Goal: Check status: Check status

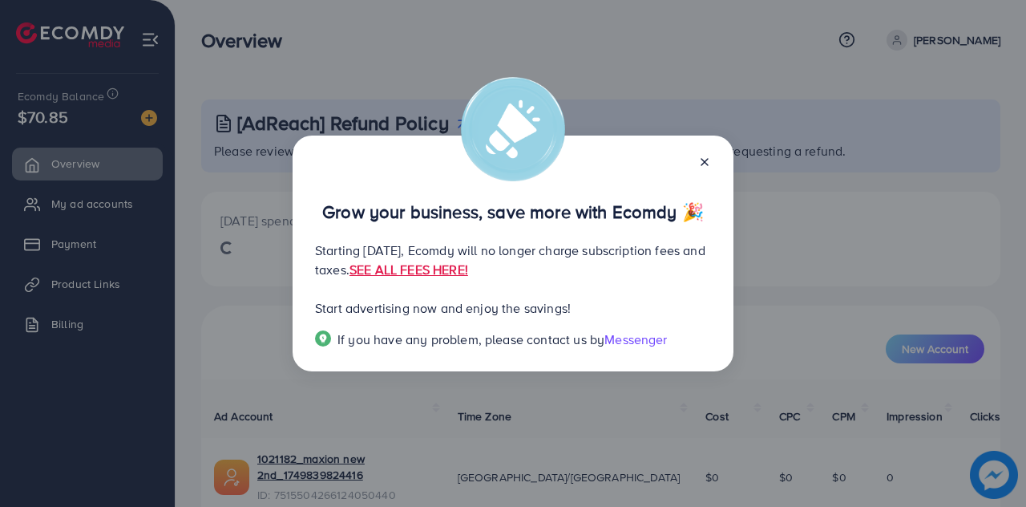
click at [710, 161] on icon at bounding box center [704, 162] width 13 height 13
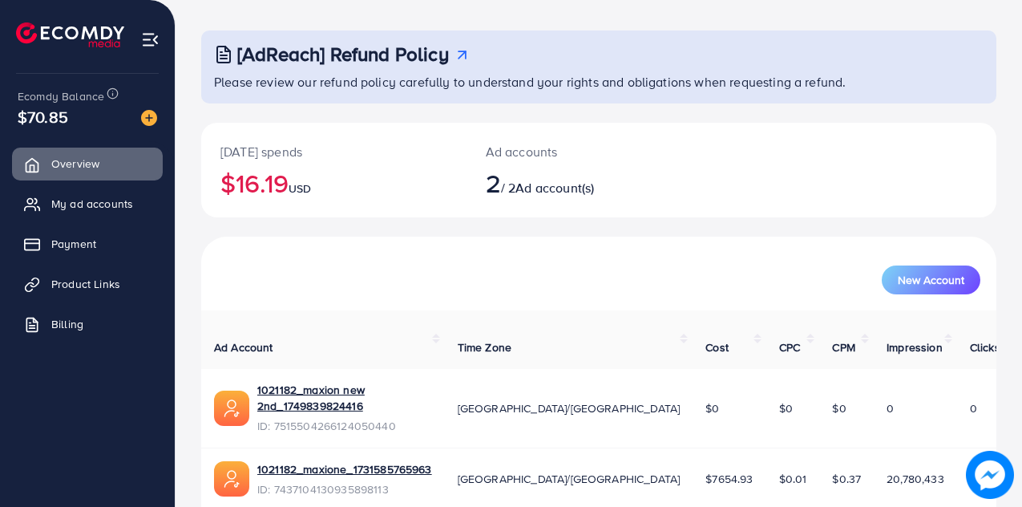
scroll to position [79, 0]
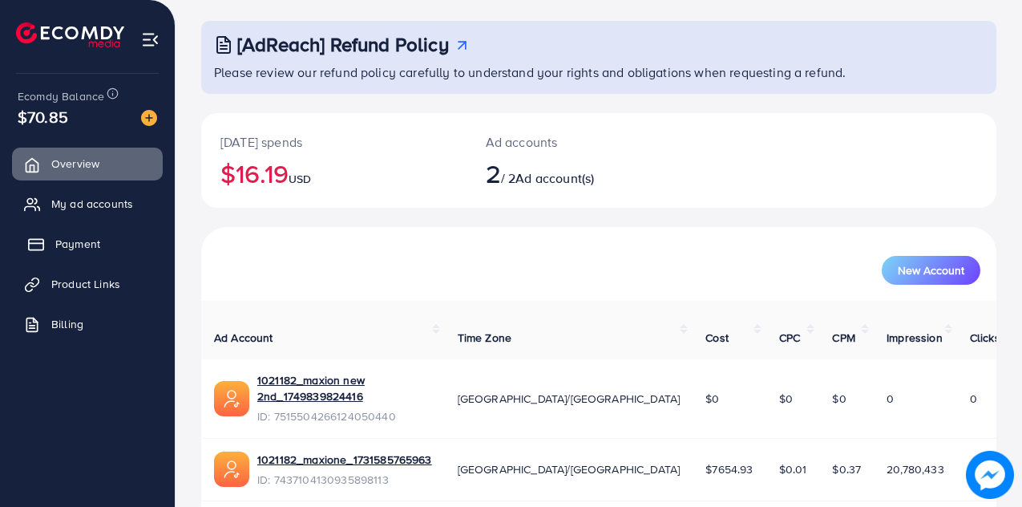
click at [81, 233] on link "Payment" at bounding box center [87, 244] width 151 height 32
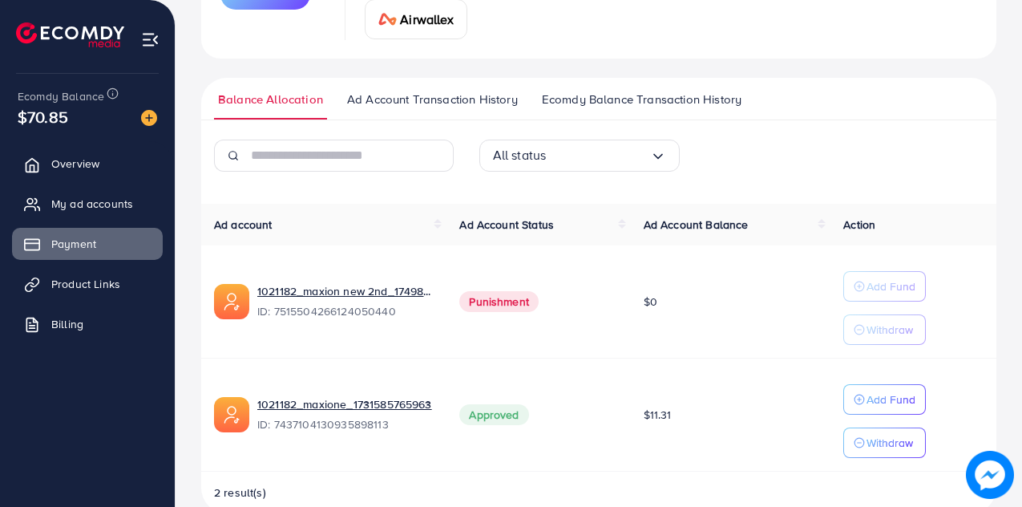
scroll to position [329, 0]
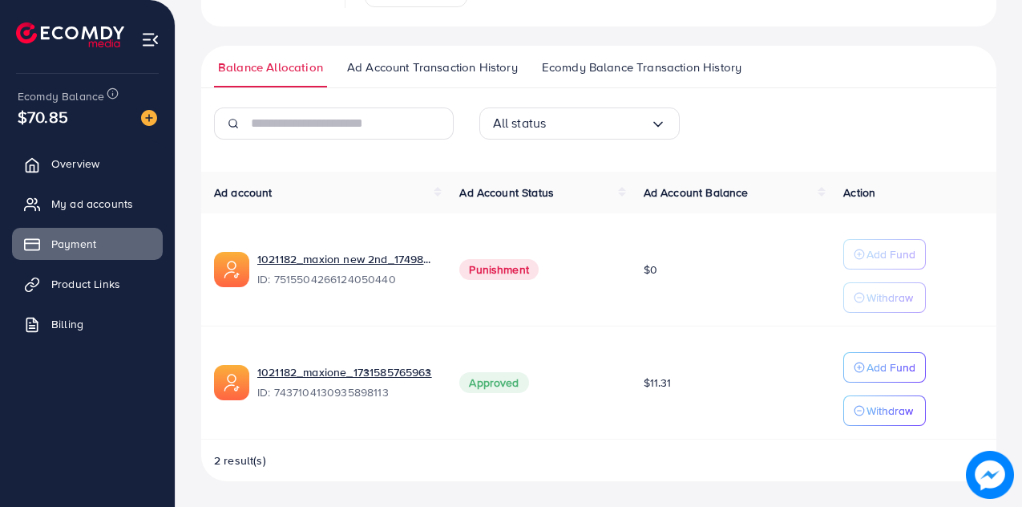
click at [432, 63] on span "Ad Account Transaction History" at bounding box center [432, 68] width 171 height 18
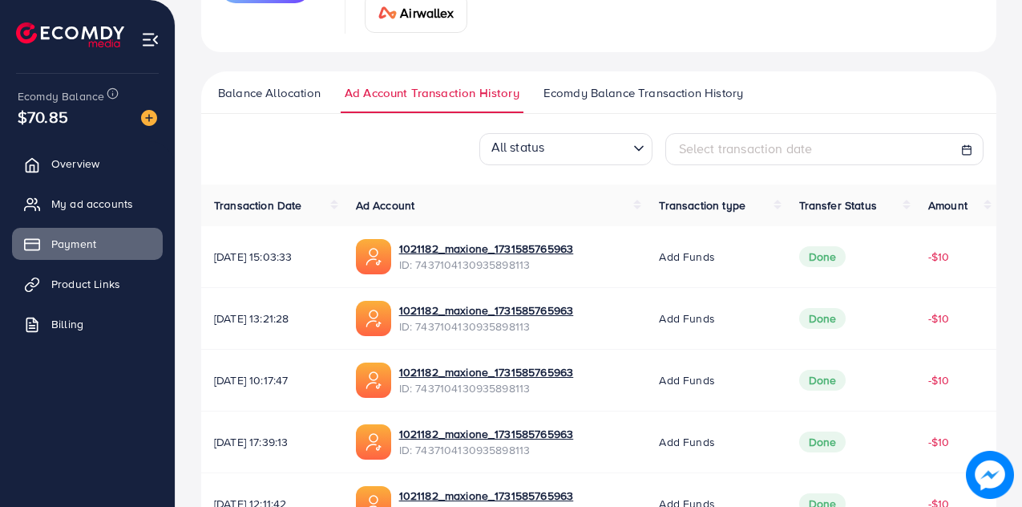
scroll to position [301, 0]
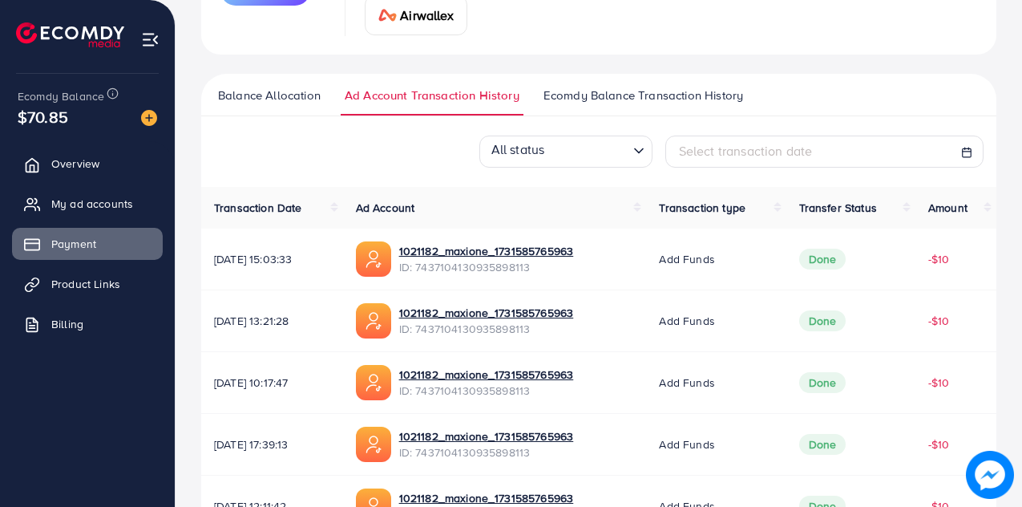
click at [630, 93] on span "Ecomdy Balance Transaction History" at bounding box center [644, 96] width 200 height 18
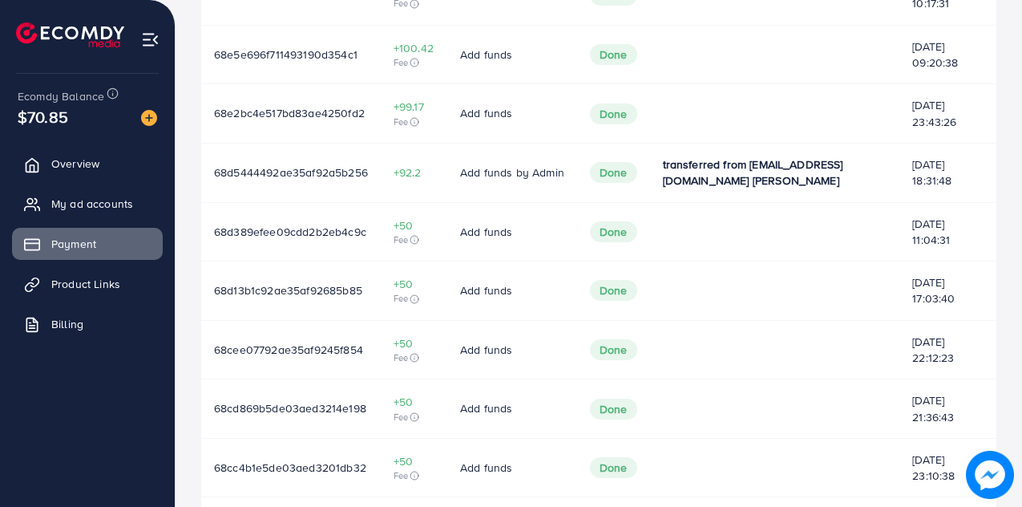
scroll to position [726, 0]
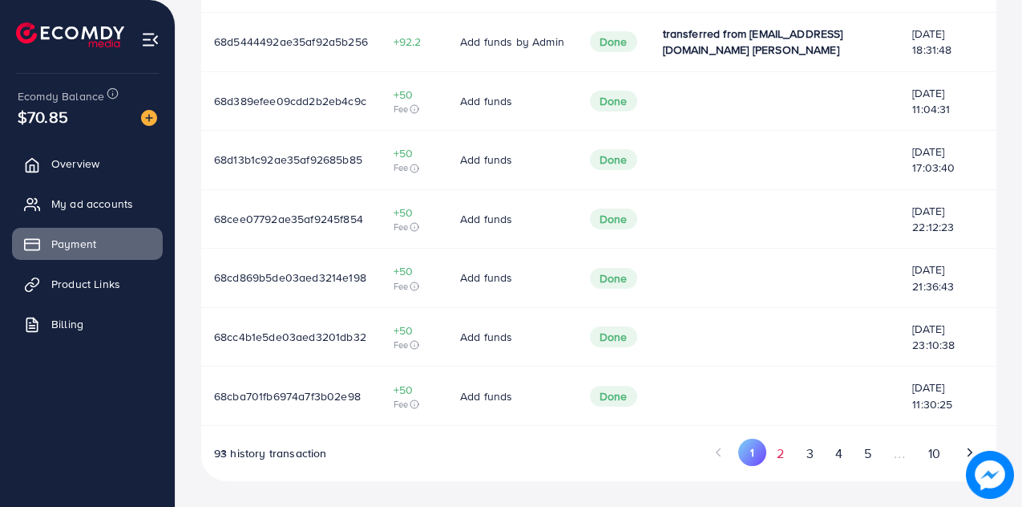
click at [779, 460] on button "2" at bounding box center [780, 454] width 29 height 30
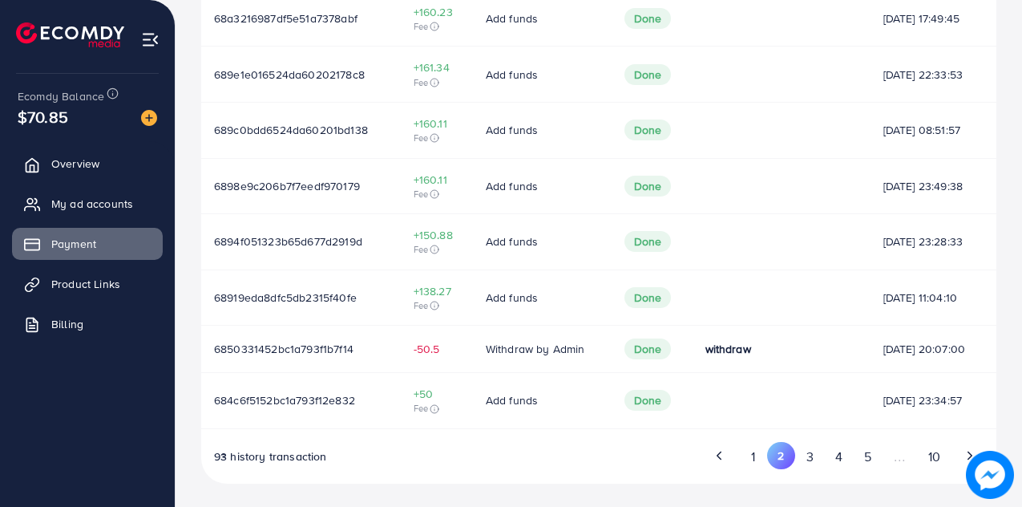
scroll to position [652, 0]
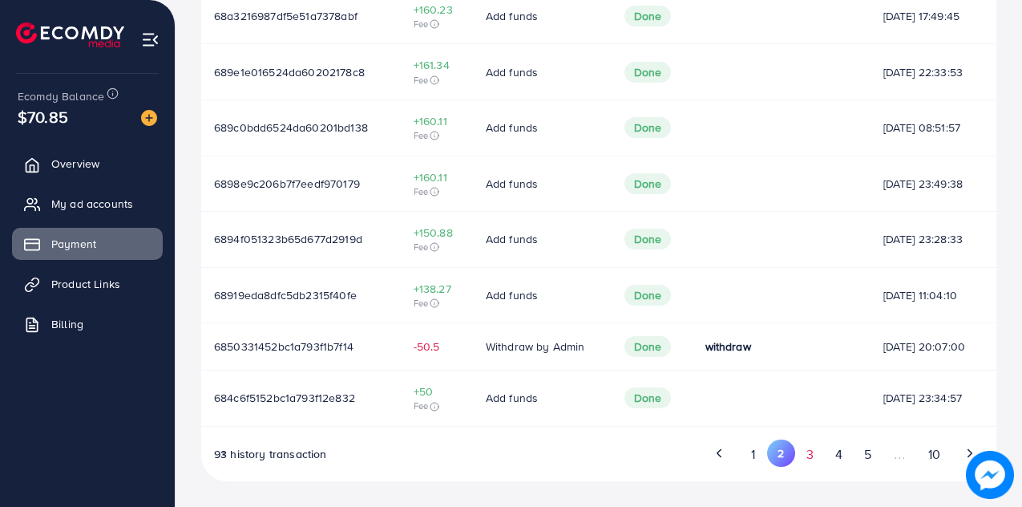
click at [812, 448] on button "3" at bounding box center [809, 454] width 29 height 30
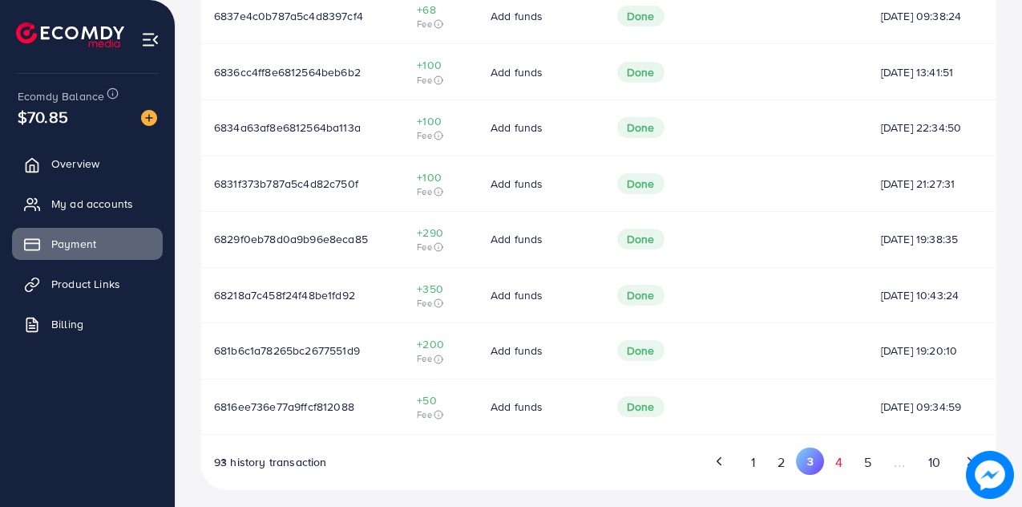
click at [847, 471] on button "4" at bounding box center [838, 462] width 29 height 30
click at [868, 468] on button "5" at bounding box center [867, 462] width 29 height 30
click at [928, 469] on button "10" at bounding box center [934, 462] width 34 height 30
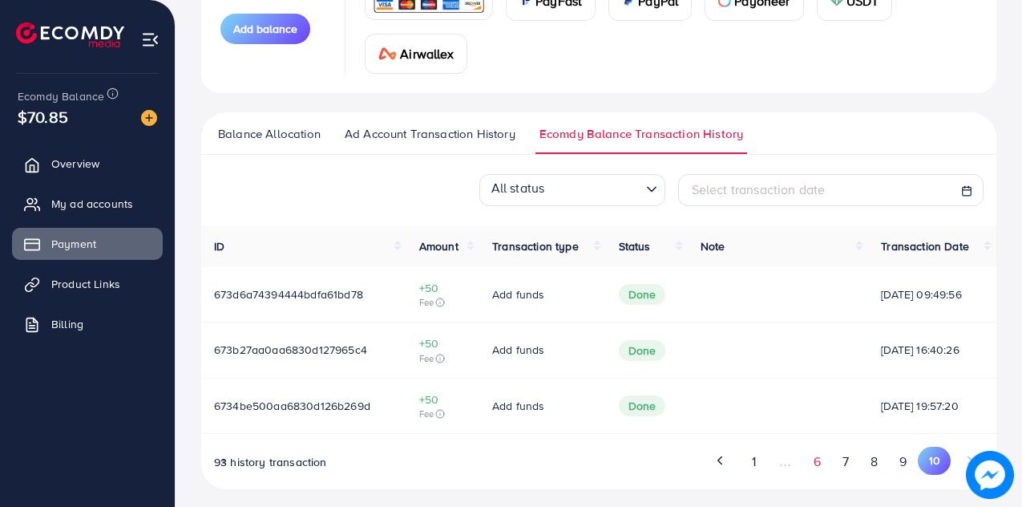
scroll to position [270, 0]
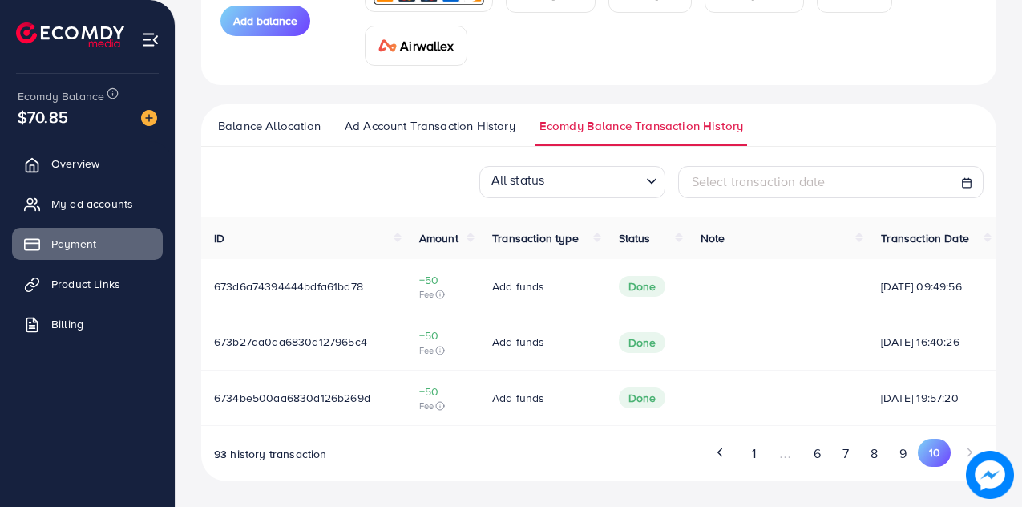
click at [444, 427] on div "ID Amount Transaction type Status Note Transaction Date Download Invoice 673d6a…" at bounding box center [598, 349] width 795 height 265
click at [75, 200] on span "My ad accounts" at bounding box center [96, 204] width 82 height 16
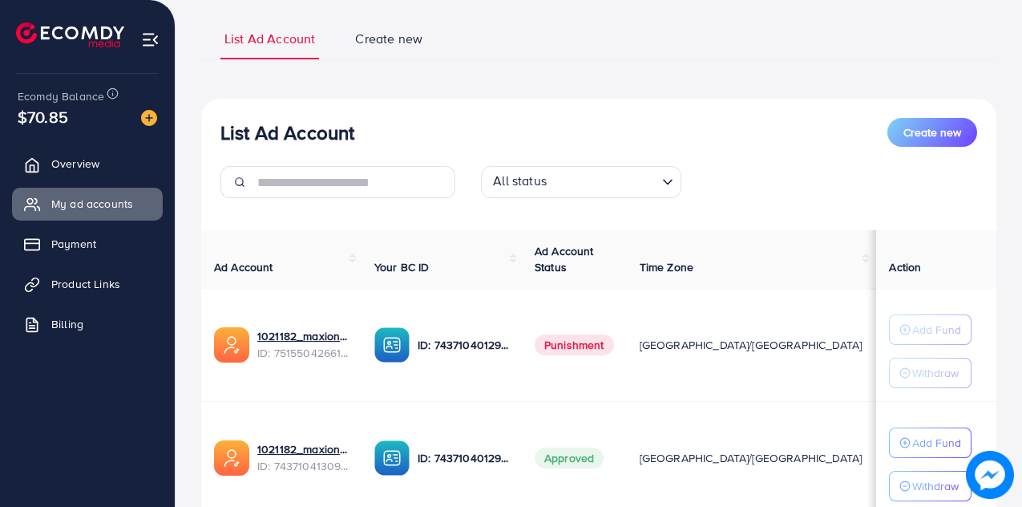
scroll to position [103, 0]
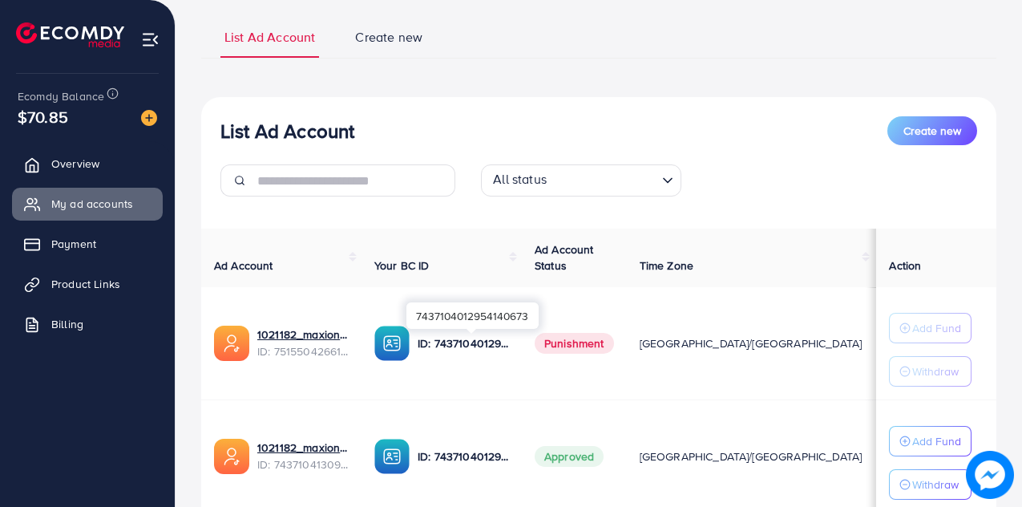
click at [451, 342] on p "ID: 7437104012954140673" at bounding box center [463, 343] width 91 height 19
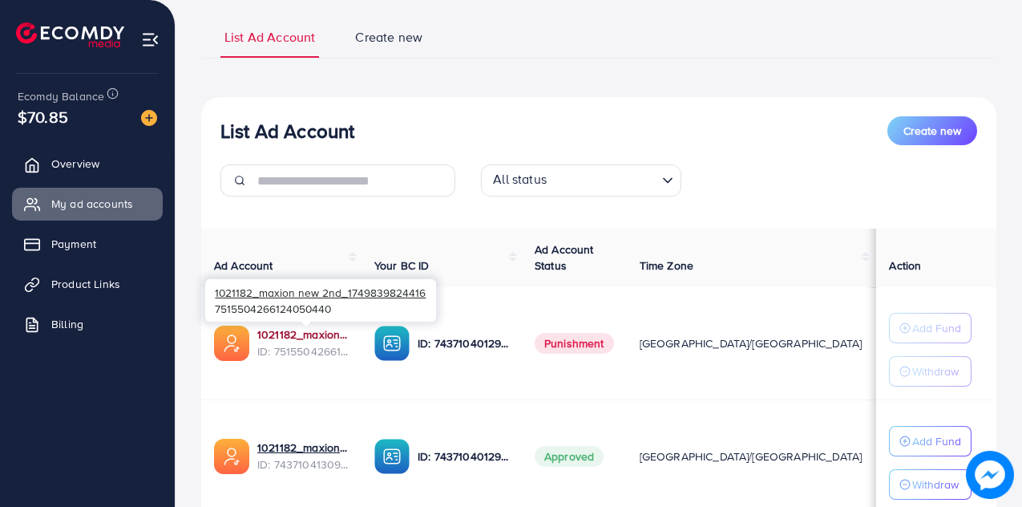
click at [281, 334] on link "1021182_maxion new 2nd_1749839824416" at bounding box center [302, 334] width 91 height 16
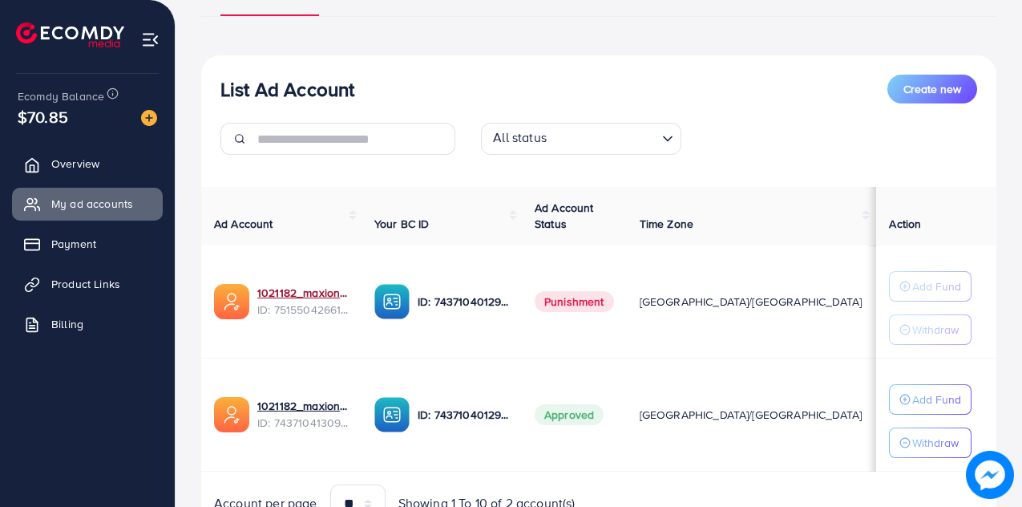
scroll to position [149, 0]
